Goal: Task Accomplishment & Management: Manage account settings

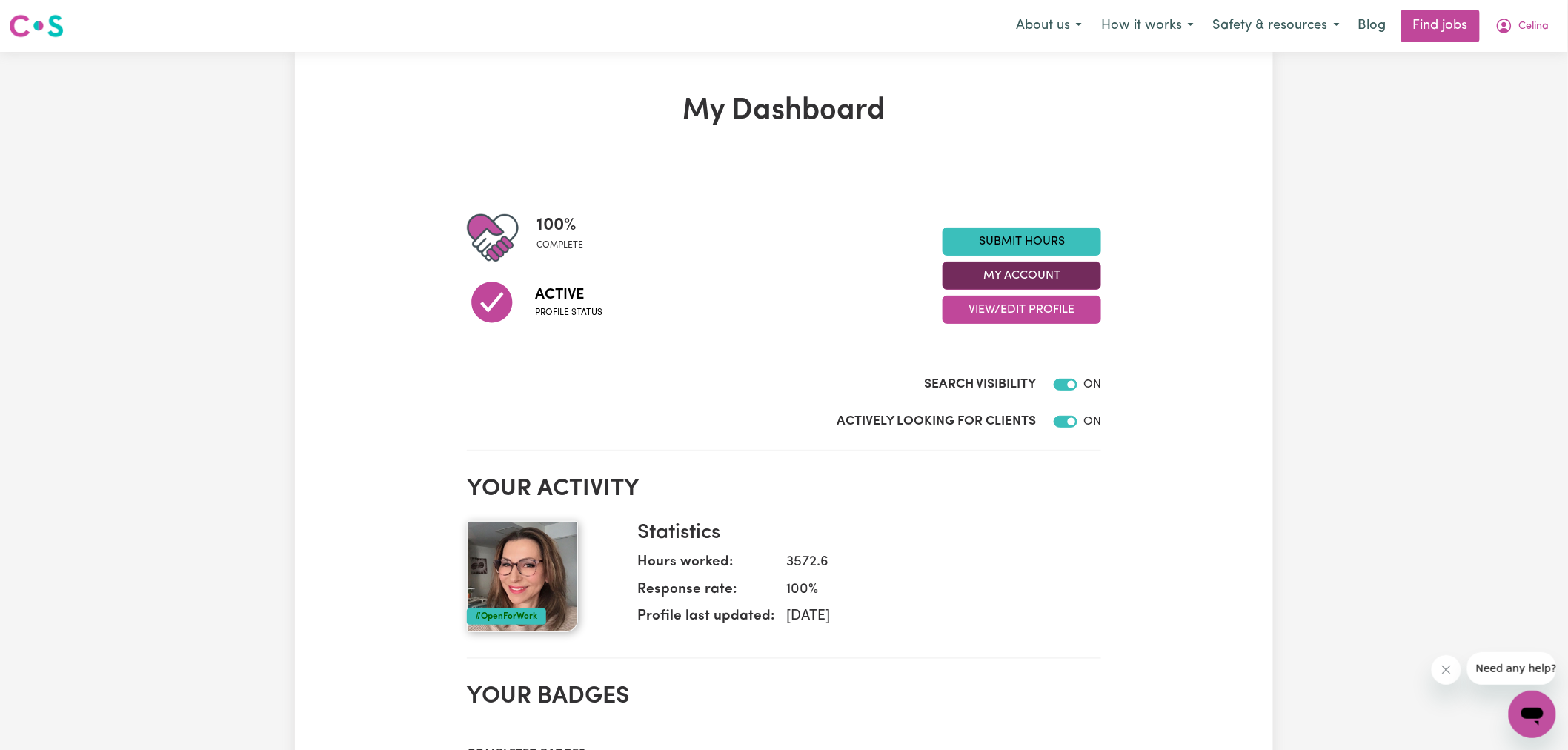
click at [1023, 271] on button "My Account" at bounding box center [1021, 276] width 158 height 28
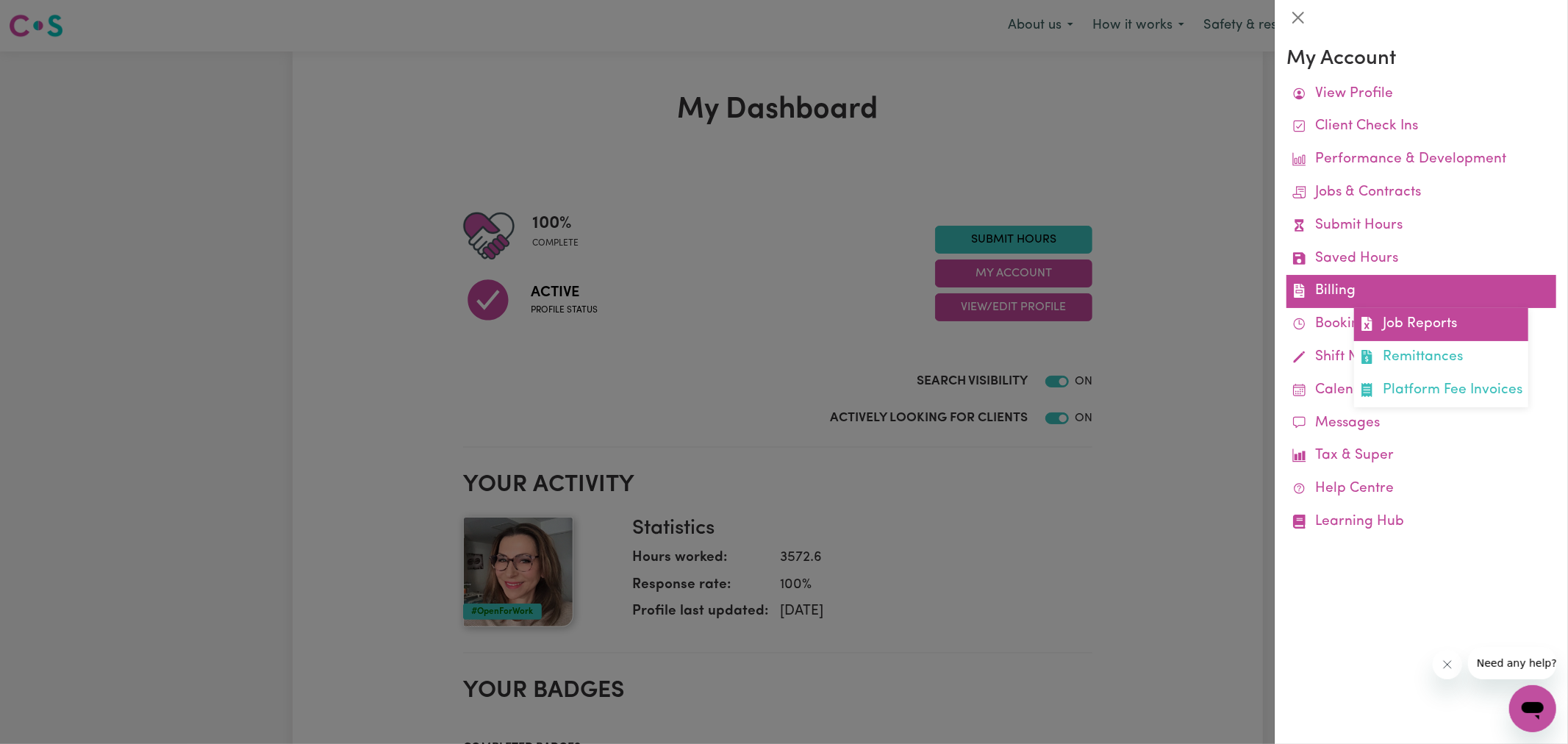
click at [1363, 320] on icon at bounding box center [1367, 324] width 10 height 14
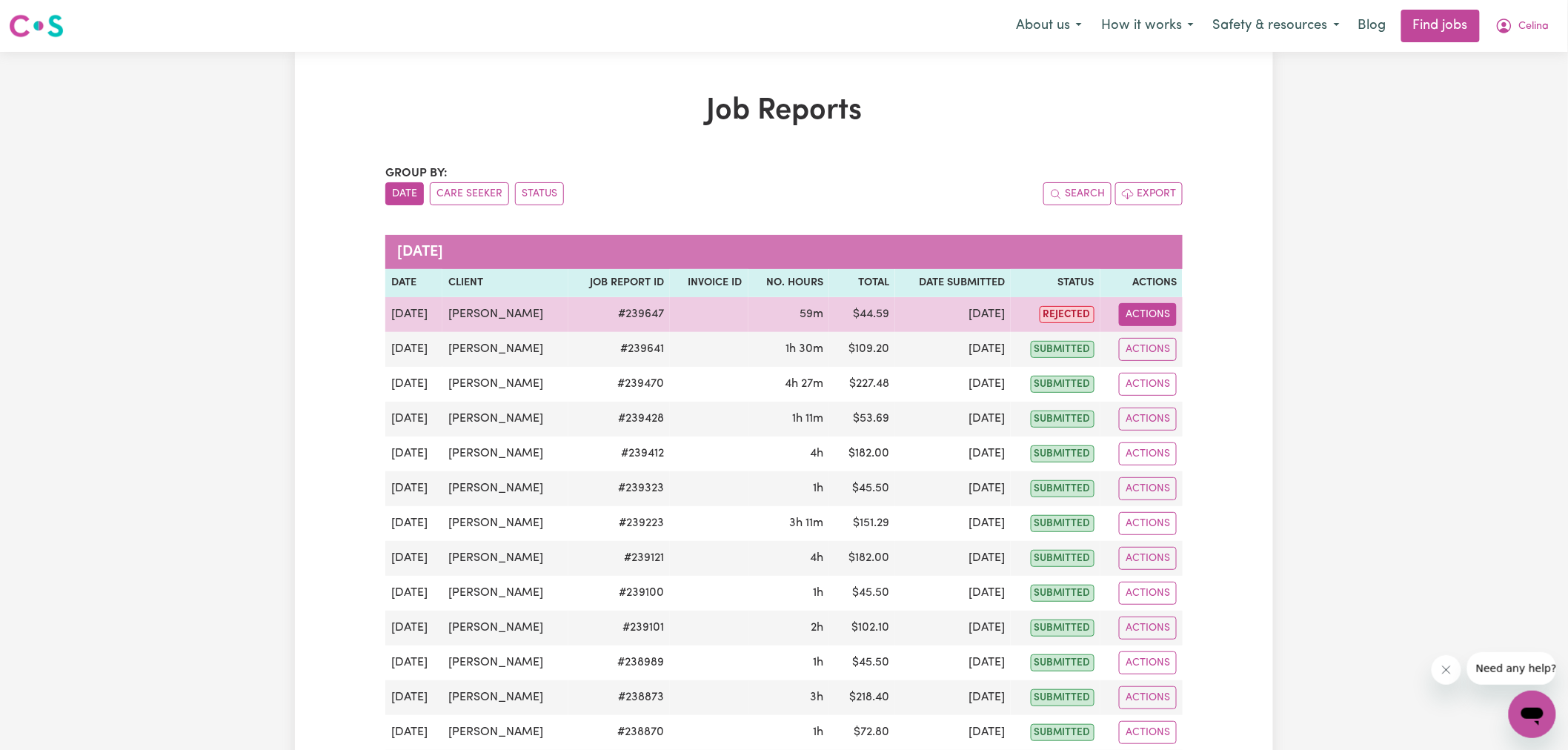
drag, startPoint x: 1168, startPoint y: 313, endPoint x: 1167, endPoint y: 323, distance: 10.0
click at [1167, 313] on button "Actions" at bounding box center [1148, 314] width 58 height 23
click at [1168, 339] on link "View Job Report" at bounding box center [1178, 348] width 127 height 30
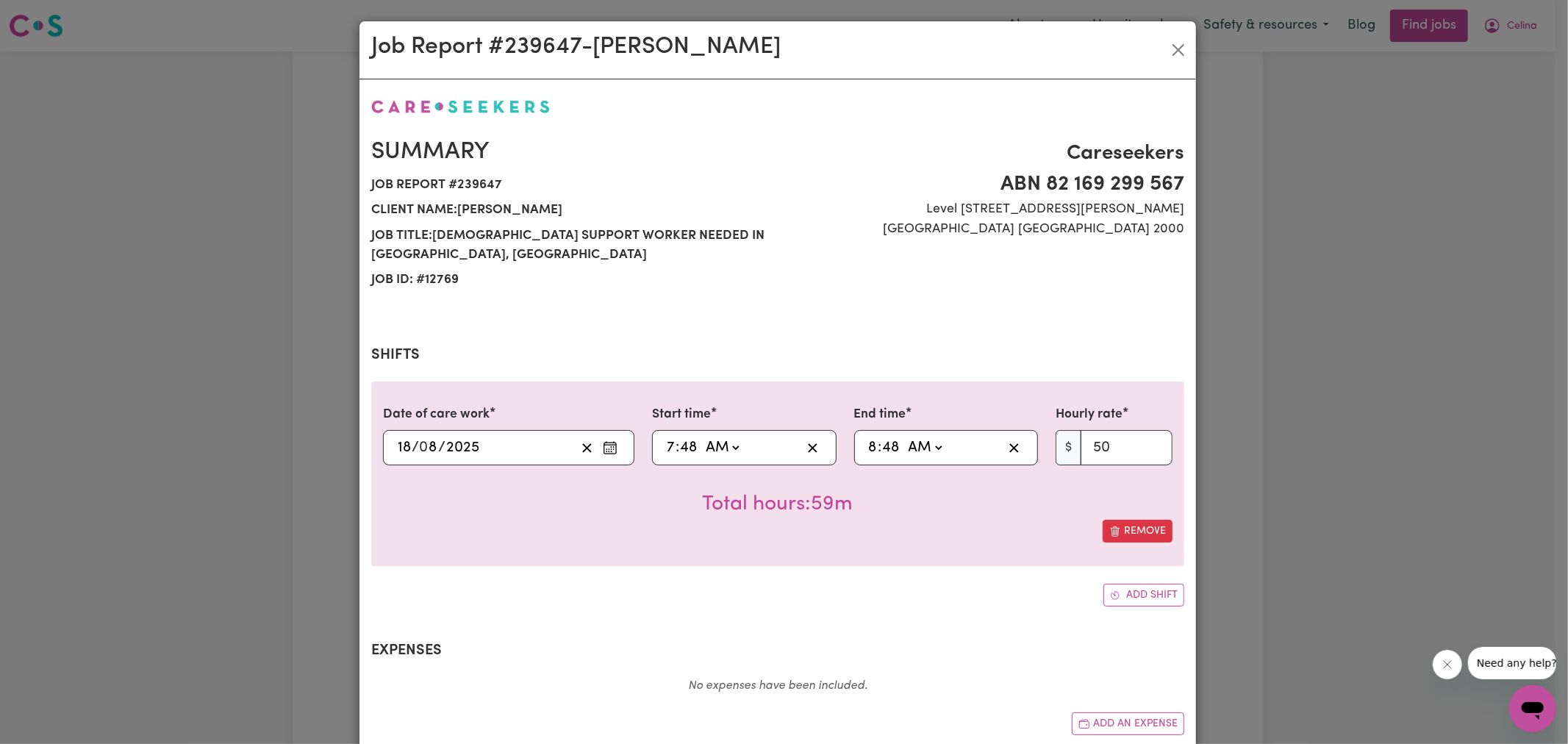
select select "50-Weekday"
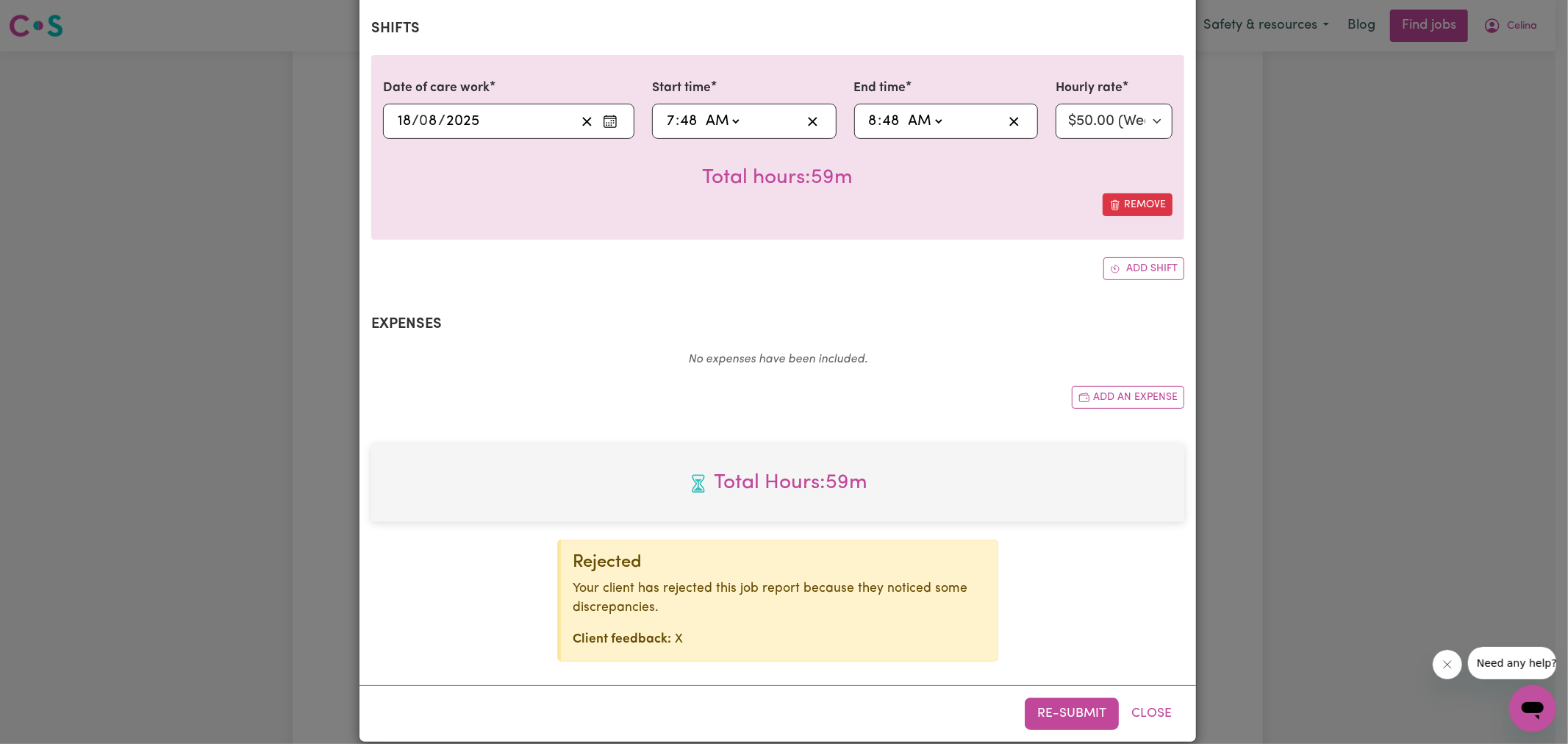
scroll to position [327, 0]
click at [666, 110] on input "7" at bounding box center [670, 121] width 9 height 22
type input "08:48"
type input "8"
type input "08:00"
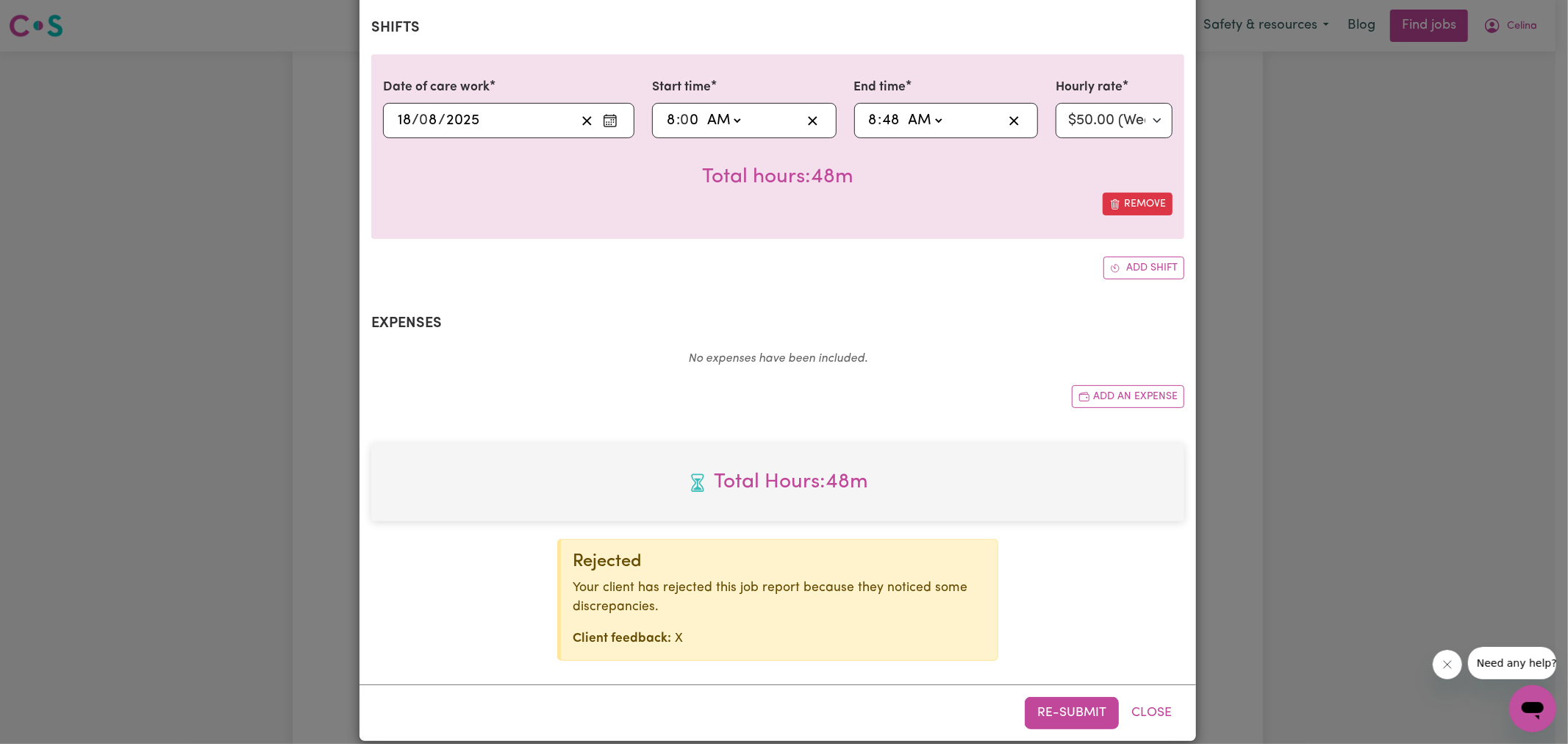
type input "0"
type input "09:48"
type input "9"
type input "09:00"
type input "0"
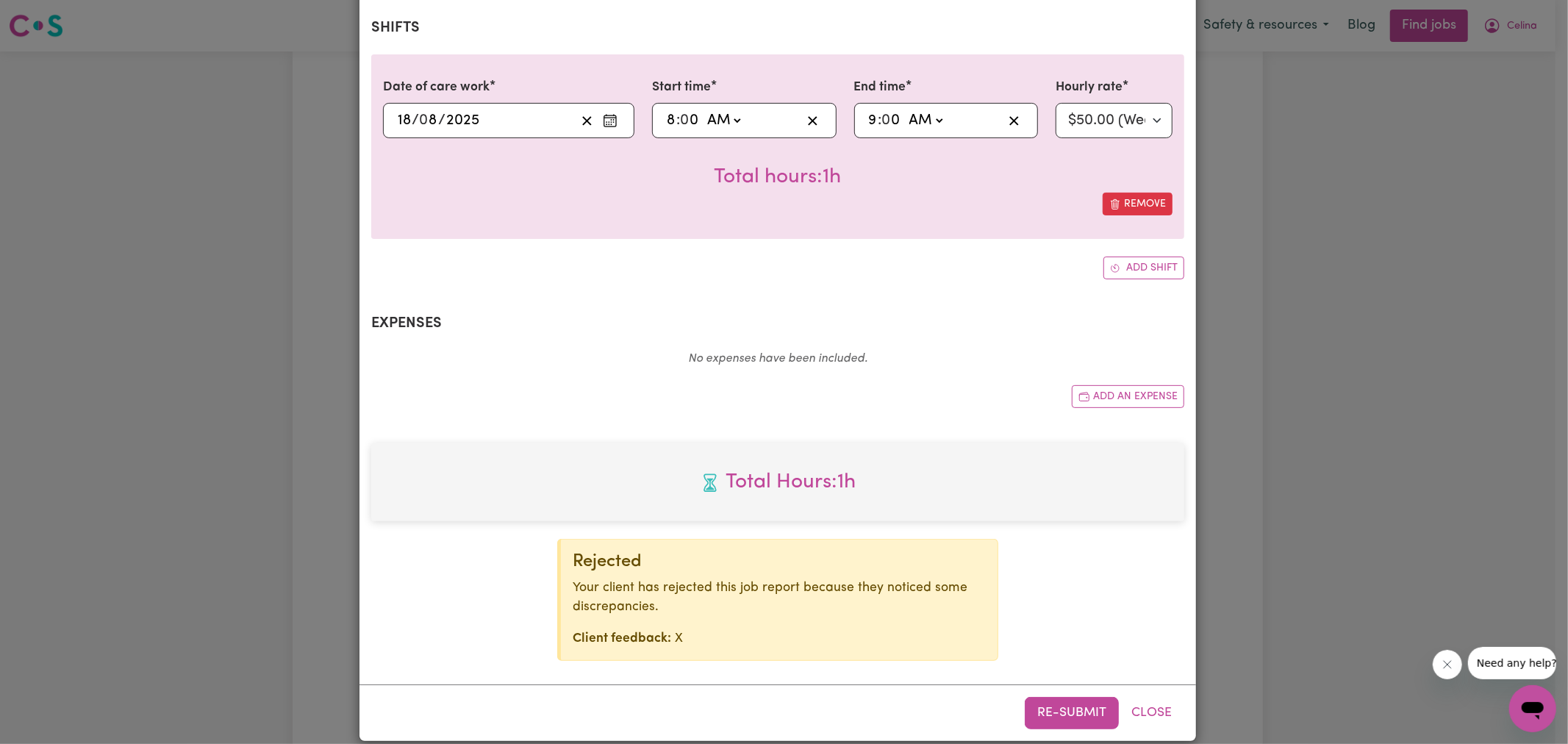
click at [666, 110] on input "8" at bounding box center [671, 121] width 10 height 22
type input "09:00"
type input "9"
click at [869, 110] on input "9" at bounding box center [873, 121] width 10 height 22
type input "01:00"
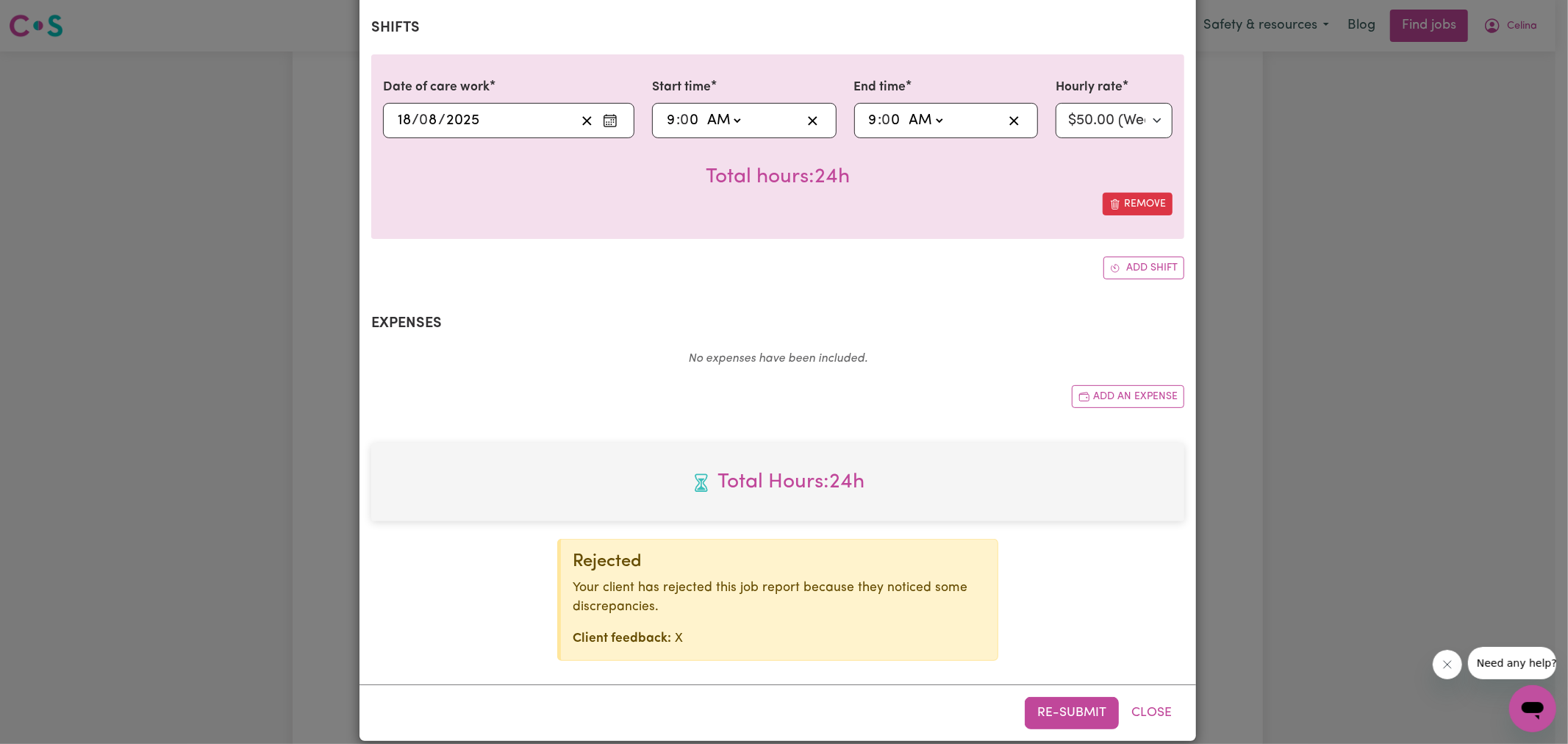
type input "1"
type input "11:00"
type input "11"
click at [868, 233] on div "Date of care work [DATE] 18 / 0 8 / 2025 Start time 09:00 9 : 0 0 AM PM End tim…" at bounding box center [777, 166] width 813 height 225
drag, startPoint x: 657, startPoint y: 100, endPoint x: 670, endPoint y: 96, distance: 13.6
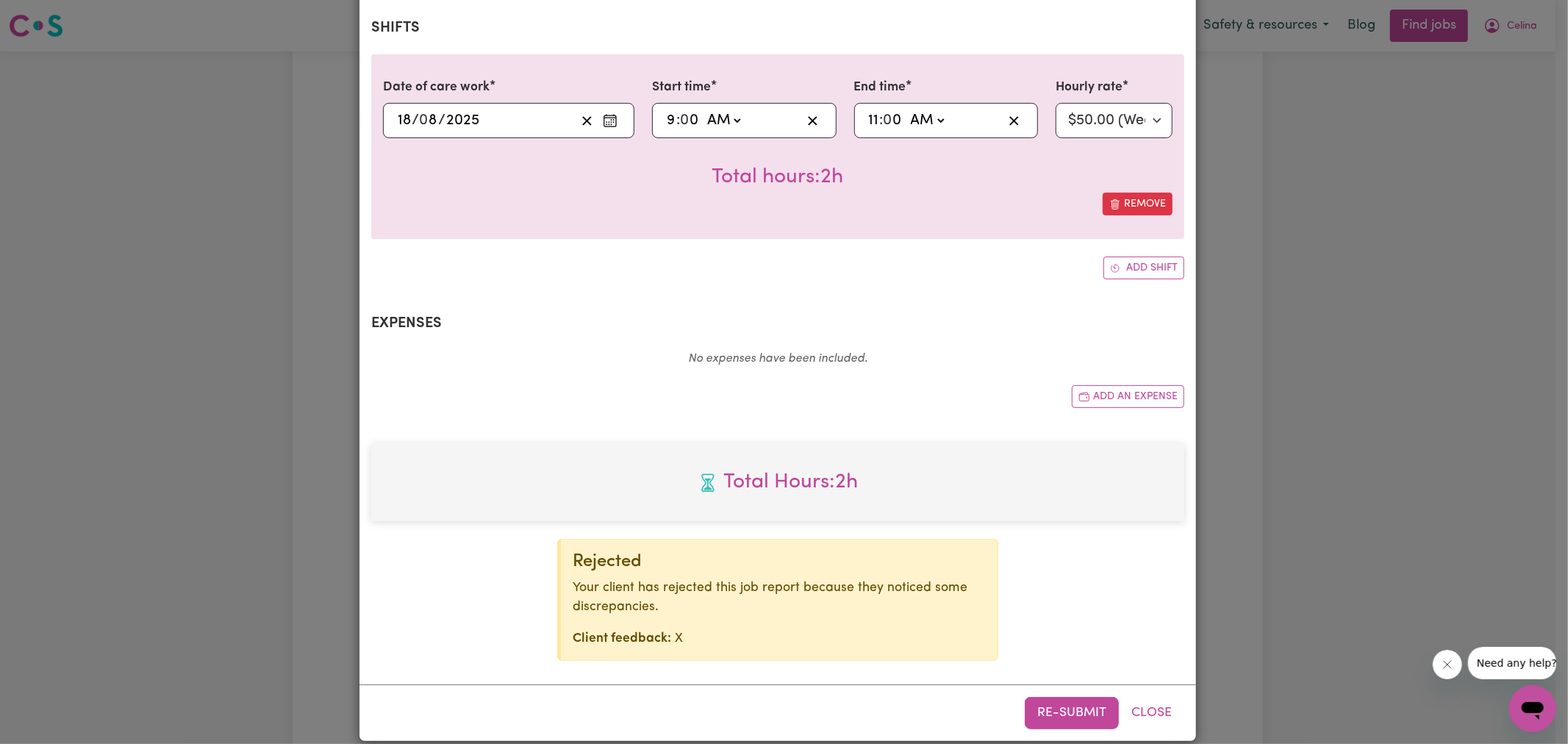
click at [657, 103] on div "09:00 9 : 0 0 AM PM" at bounding box center [744, 121] width 184 height 36
click at [1279, 392] on div "Job Report # 239647 - [PERSON_NAME] Summary Job report # 239647 Client name: [P…" at bounding box center [784, 372] width 1568 height 744
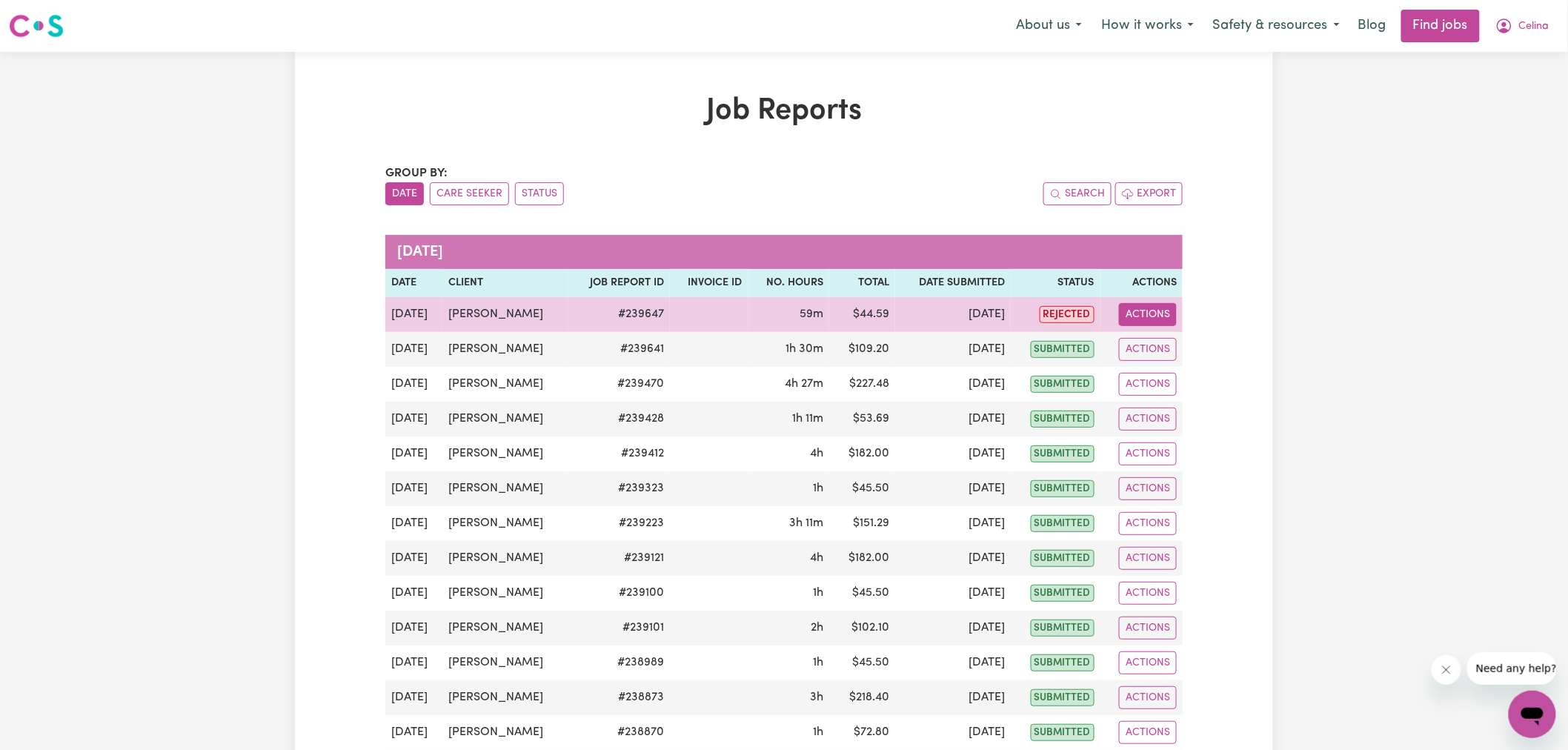
click at [1161, 310] on button "Actions" at bounding box center [1148, 314] width 58 height 23
click at [1200, 349] on link "View Job Report" at bounding box center [1178, 348] width 127 height 30
select select "50-Weekday"
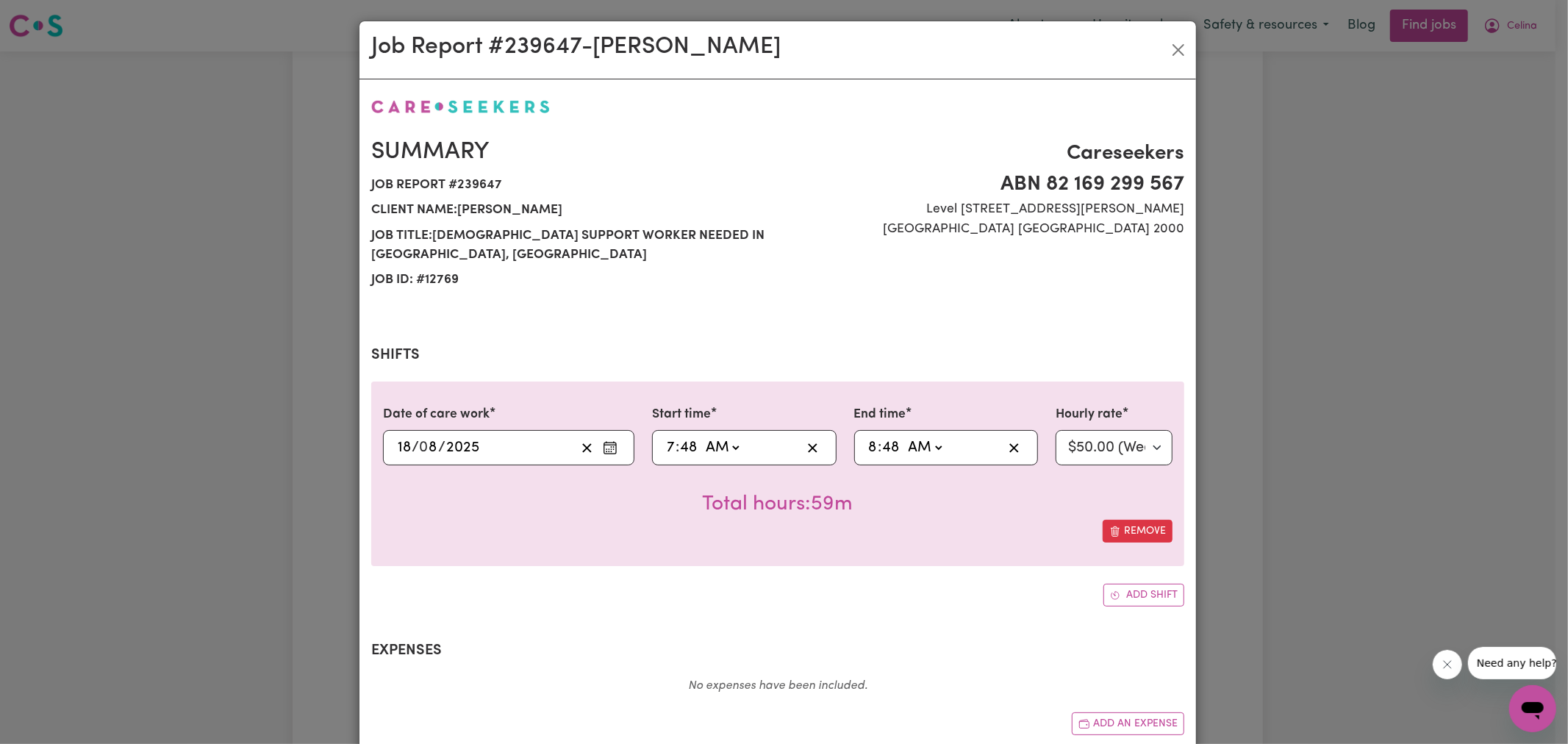
click at [668, 437] on input "7" at bounding box center [670, 448] width 9 height 22
type input "08:48"
type input "8"
type input "08:00"
type input "0"
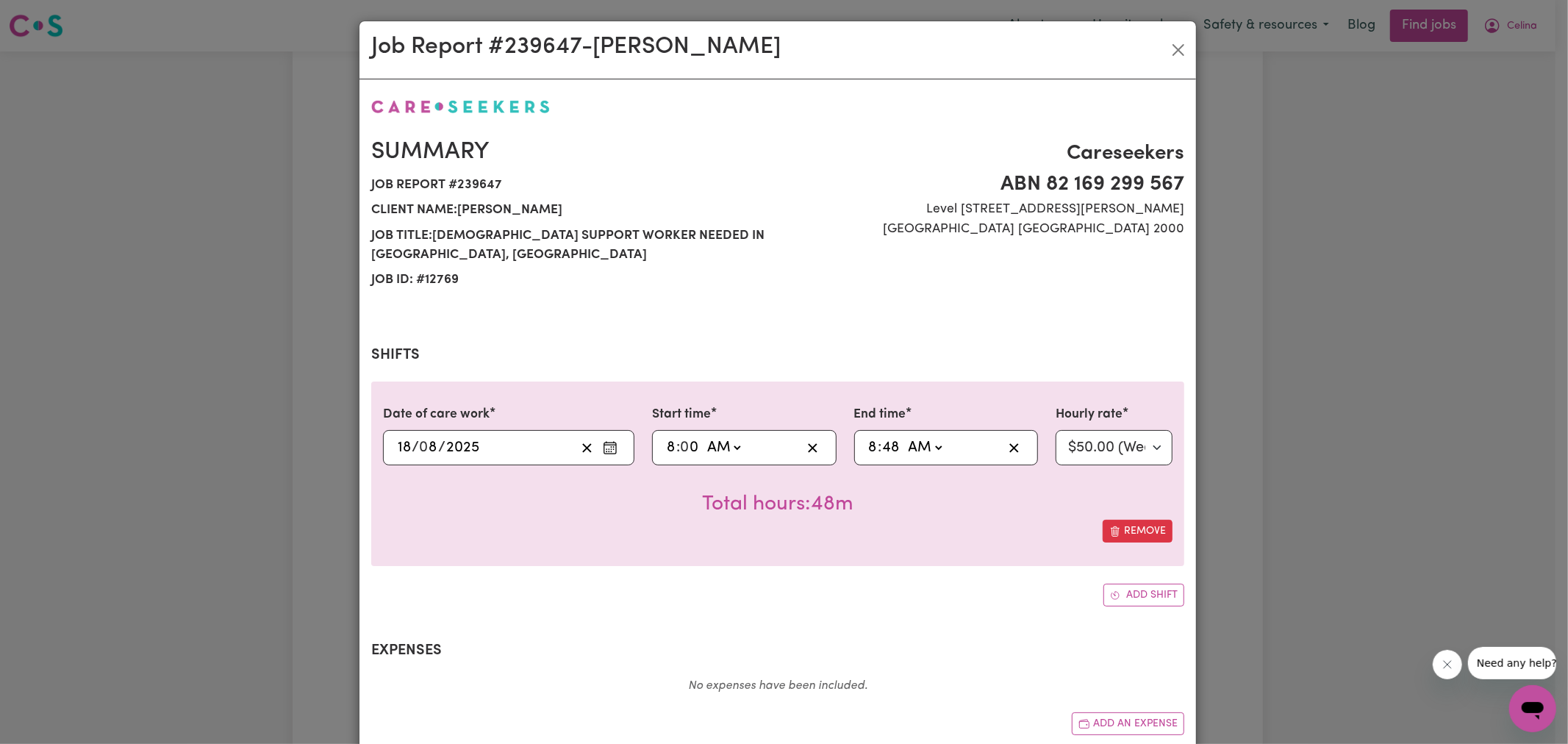
click at [868, 437] on input "8" at bounding box center [873, 448] width 10 height 22
type input "09:48"
type input "9"
type input "09:00"
type input "0"
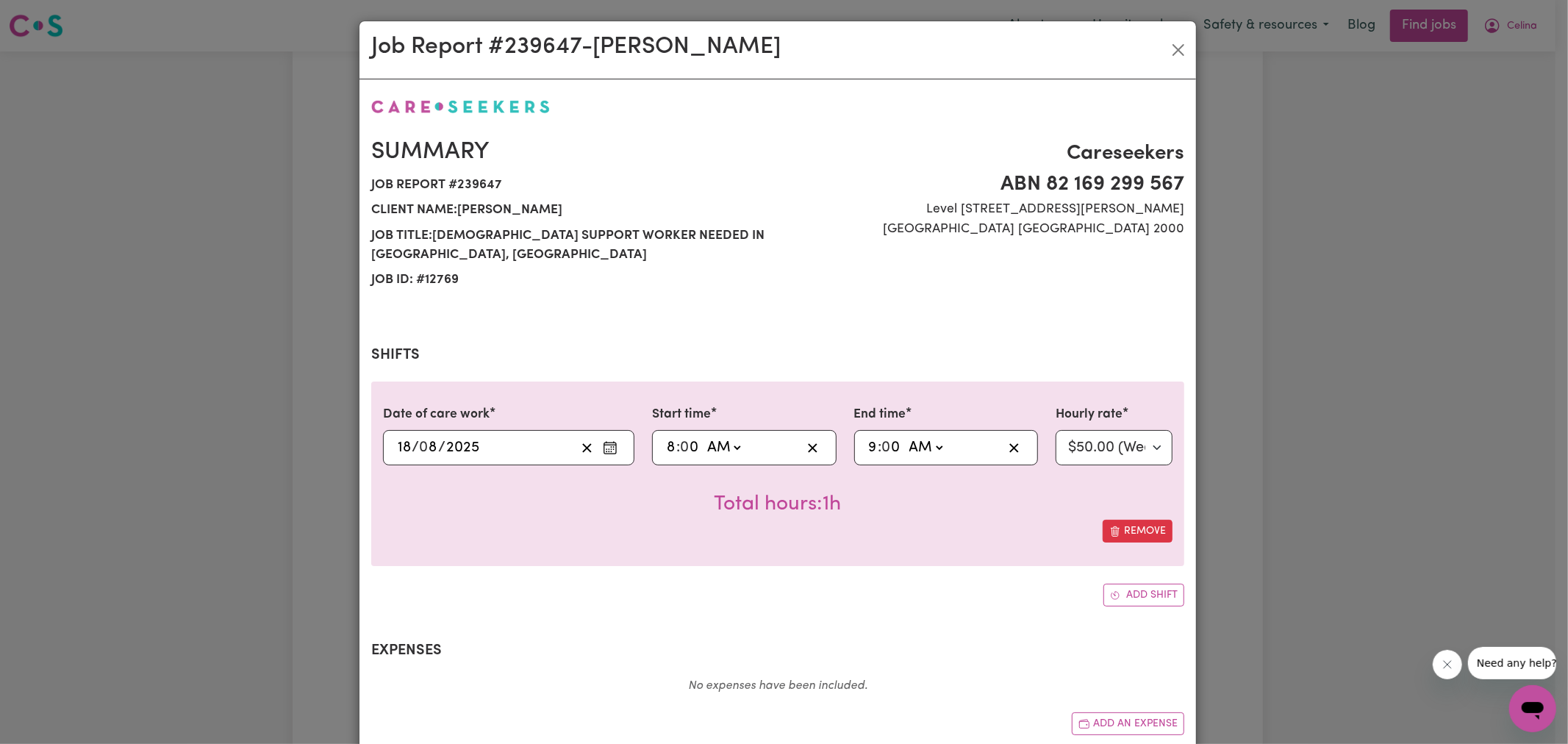
click at [930, 583] on div "Add shift" at bounding box center [777, 595] width 813 height 23
click at [868, 437] on input "9" at bounding box center [873, 448] width 10 height 22
type input "01:00"
type input "1"
type input "11:00"
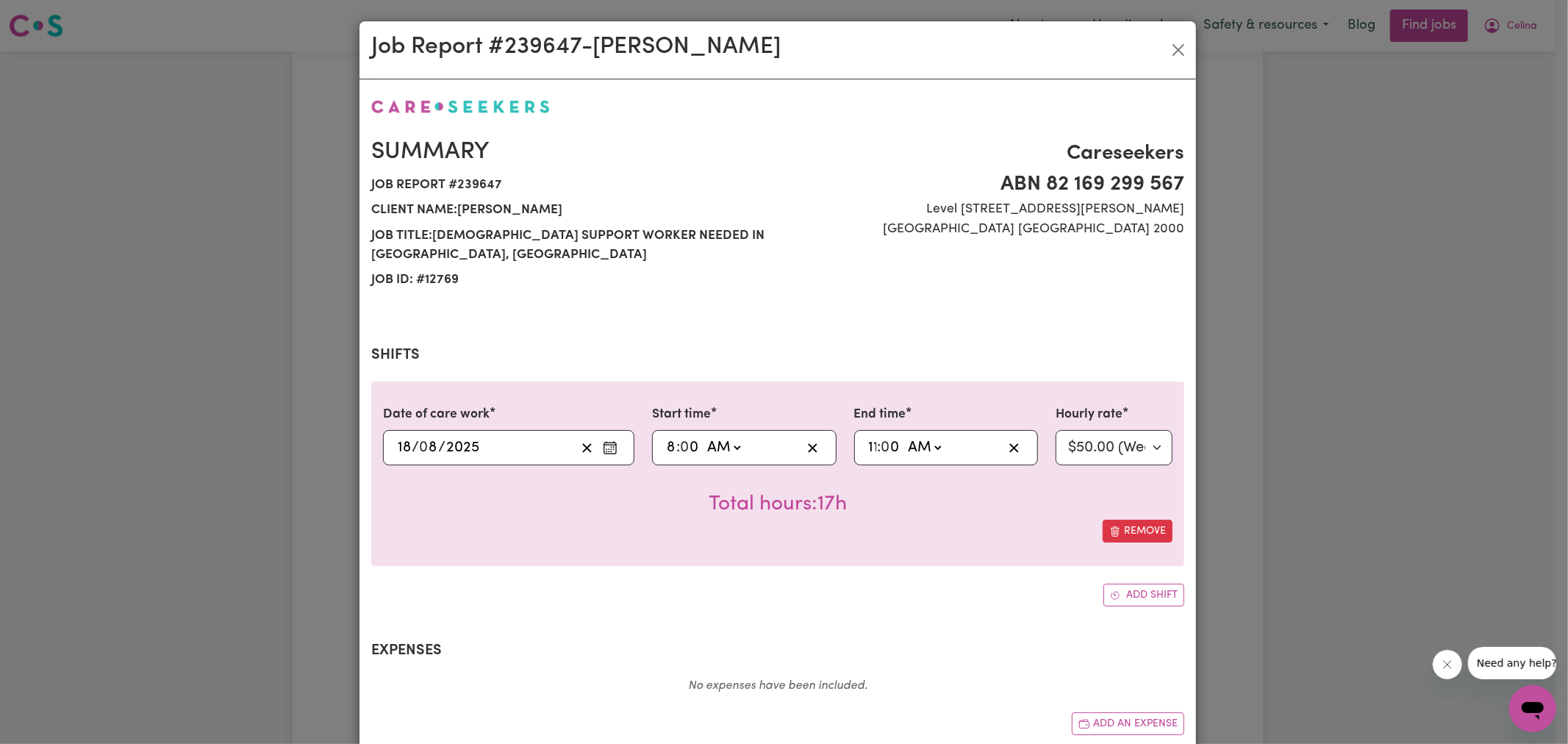
type input "11"
click at [869, 555] on div "Date of care work [DATE] 18 / 0 8 / 2025 Start time 08:00 8 : 0 0 AM PM End tim…" at bounding box center [777, 493] width 813 height 225
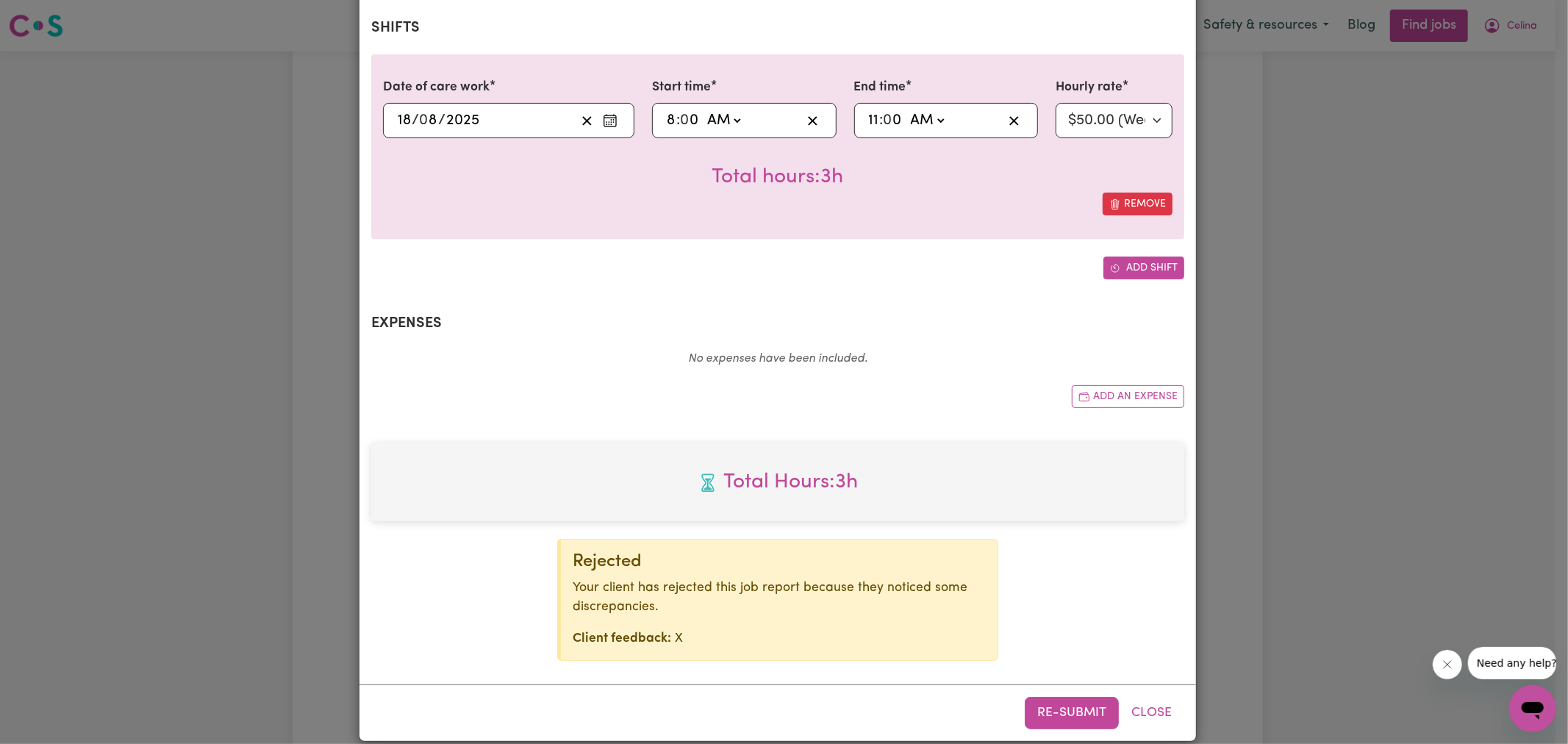
click at [1121, 256] on button "Add shift" at bounding box center [1143, 268] width 81 height 23
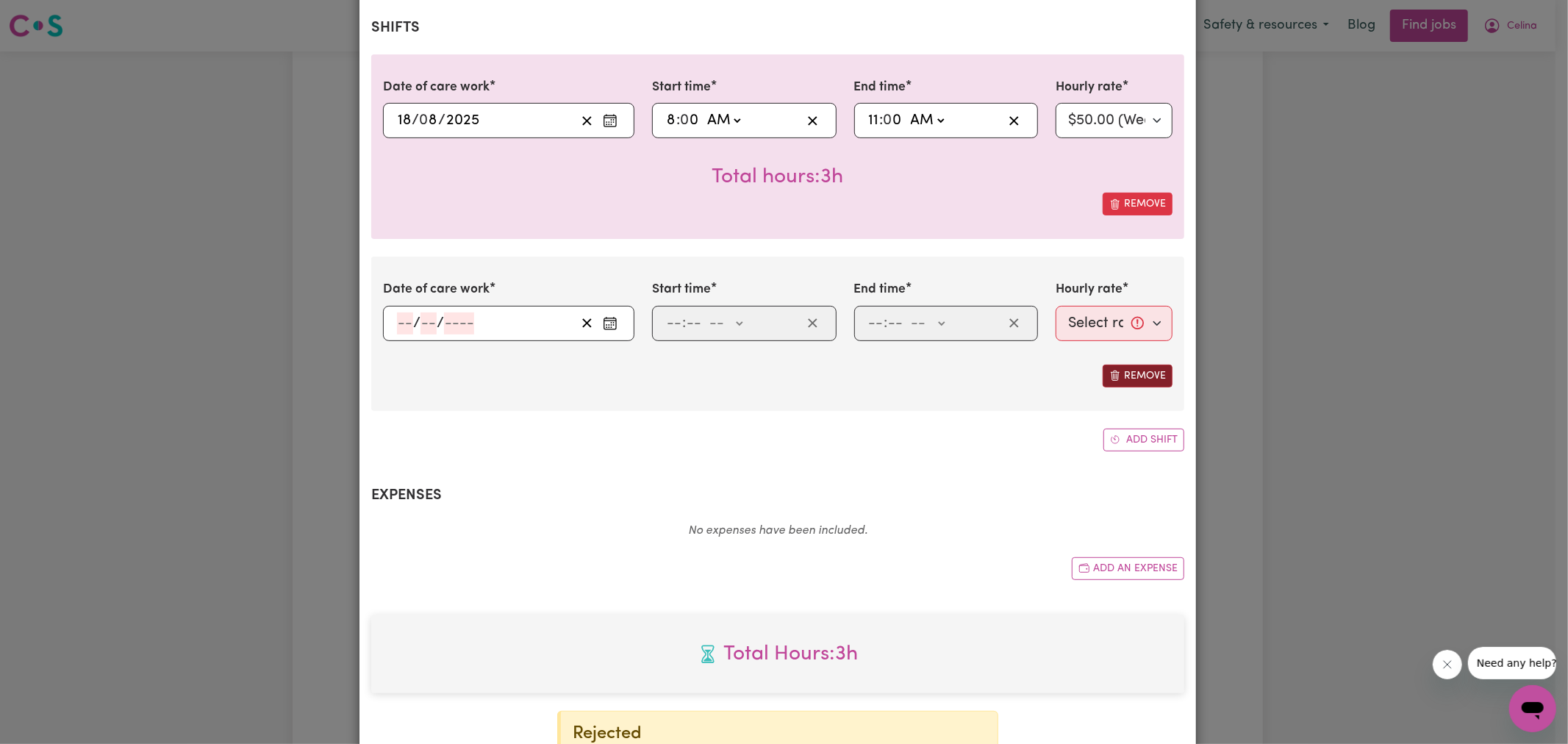
click at [1132, 364] on button "Remove" at bounding box center [1137, 375] width 70 height 23
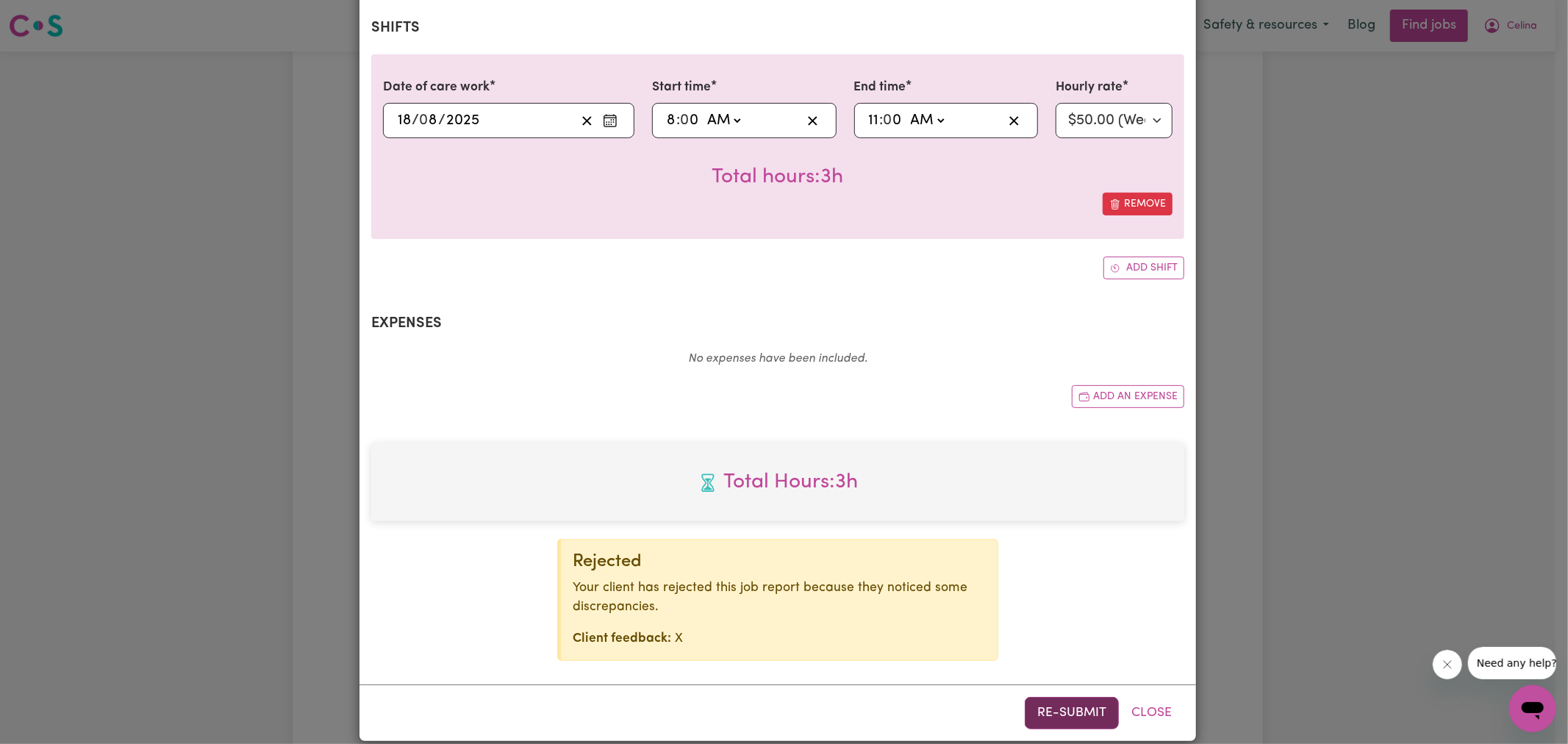
click at [1077, 697] on button "Re-submit" at bounding box center [1072, 713] width 94 height 32
click at [1426, 317] on div "Job Report # 239647 - [PERSON_NAME] Summary Job report # 239647 Client name: [P…" at bounding box center [784, 372] width 1568 height 744
